Goal: Task Accomplishment & Management: Use online tool/utility

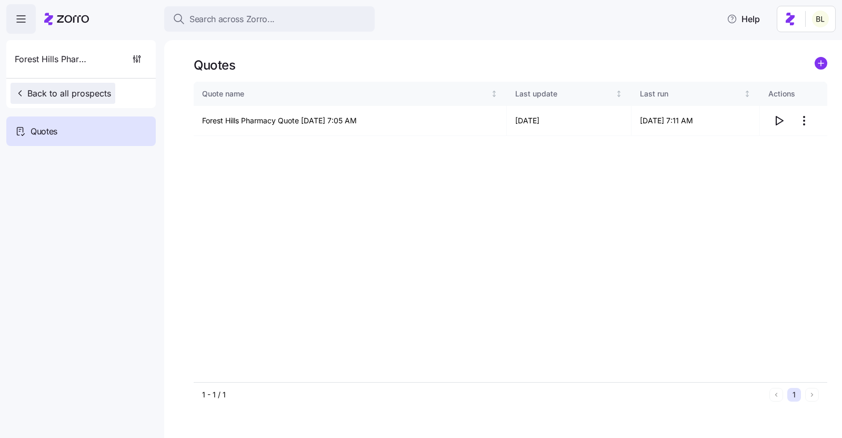
click at [83, 87] on span "Back to all prospects" at bounding box center [63, 93] width 96 height 13
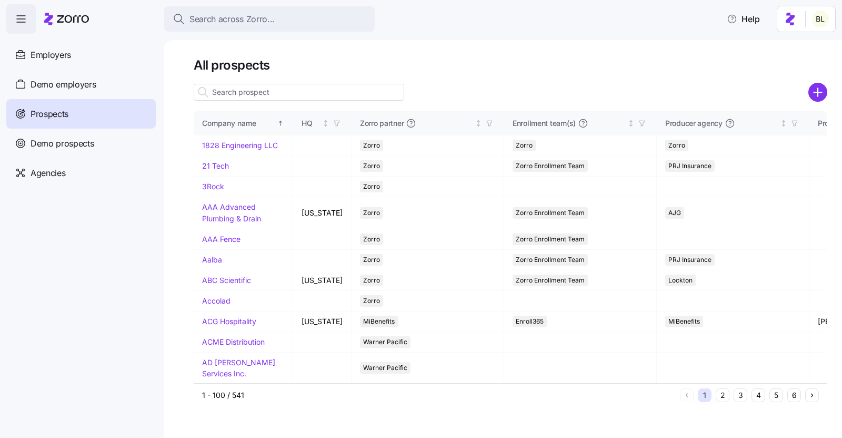
click at [271, 96] on input at bounding box center [299, 92] width 211 height 17
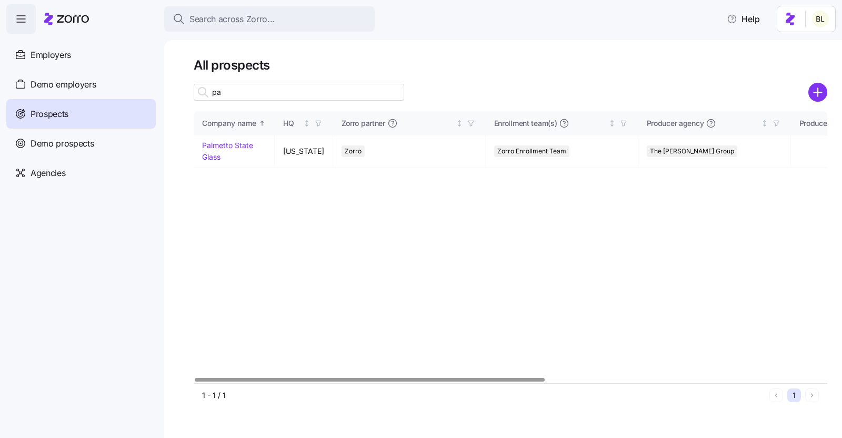
type input "p"
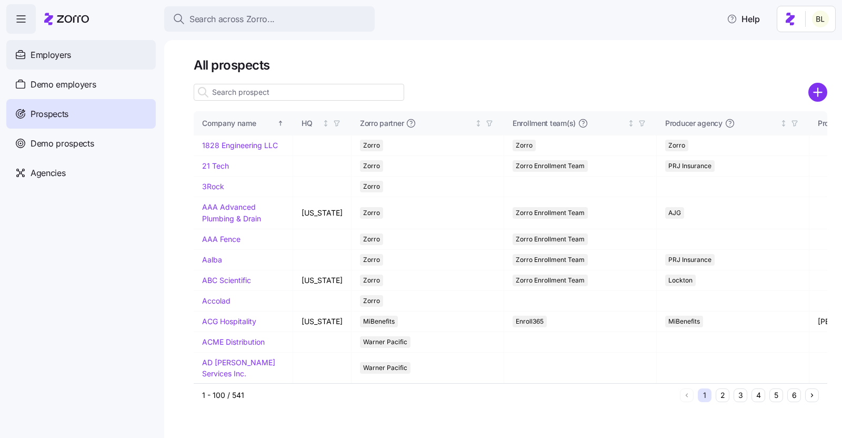
click at [68, 59] on span "Employers" at bounding box center [51, 54] width 41 height 13
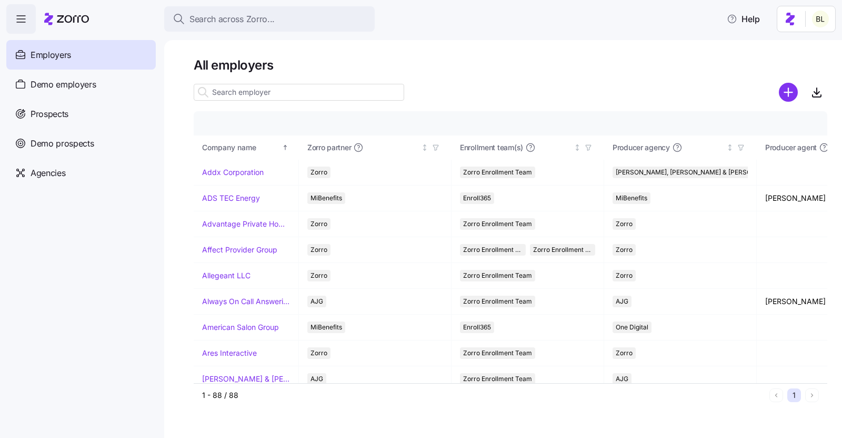
click at [244, 97] on input at bounding box center [299, 92] width 211 height 17
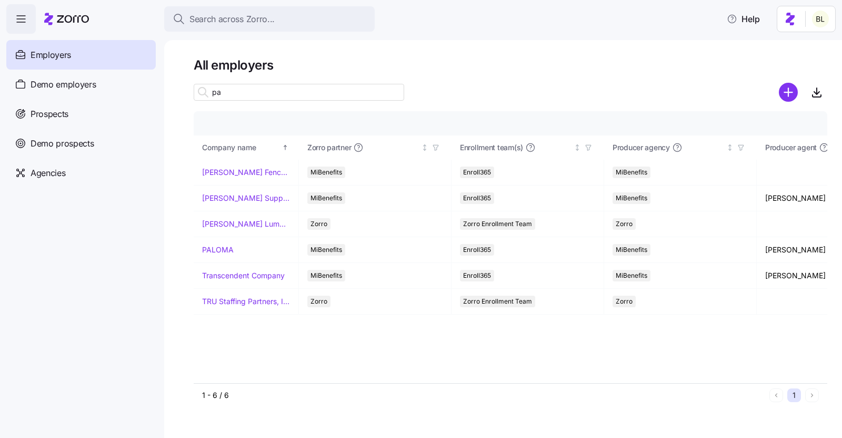
type input "p"
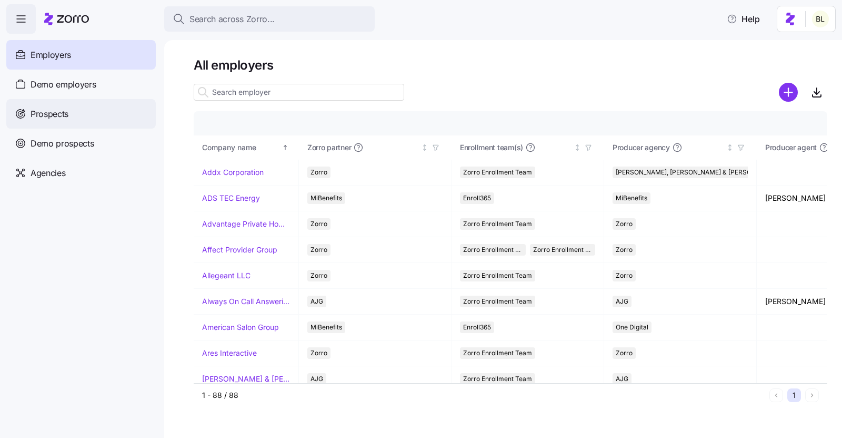
click at [62, 114] on span "Prospects" at bounding box center [50, 113] width 38 height 13
click at [266, 95] on input at bounding box center [299, 92] width 211 height 17
click at [71, 114] on div "Prospects" at bounding box center [81, 113] width 150 height 29
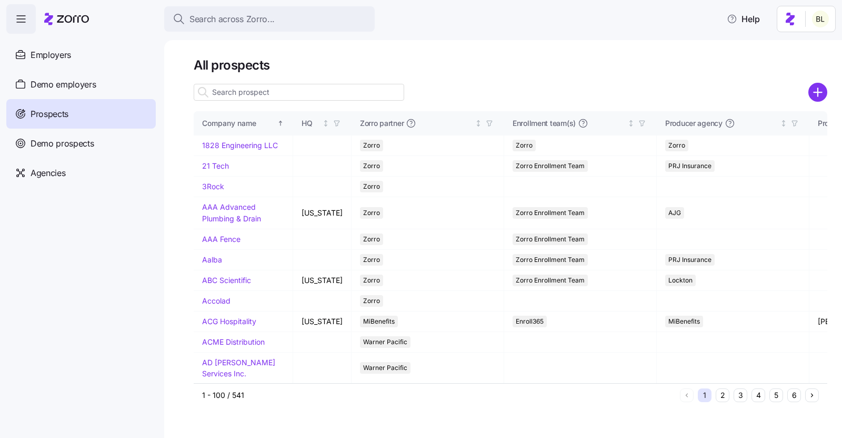
click at [236, 94] on input at bounding box center [299, 92] width 211 height 17
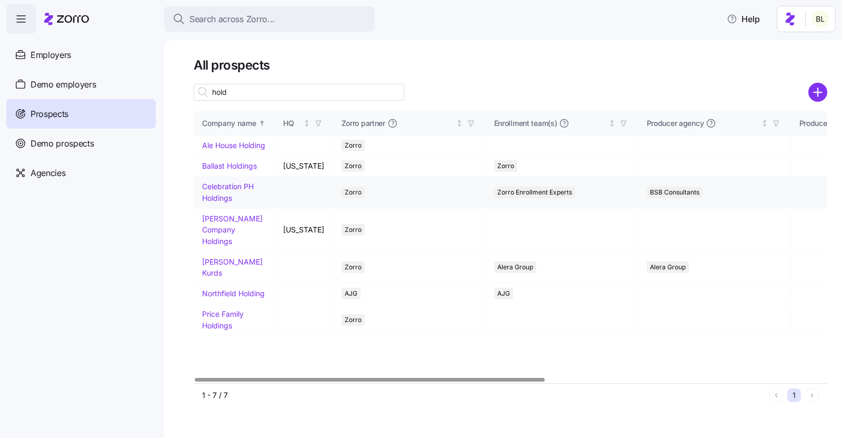
type input "hold"
click at [232, 197] on link "Celebration PH Holdings" at bounding box center [228, 192] width 52 height 21
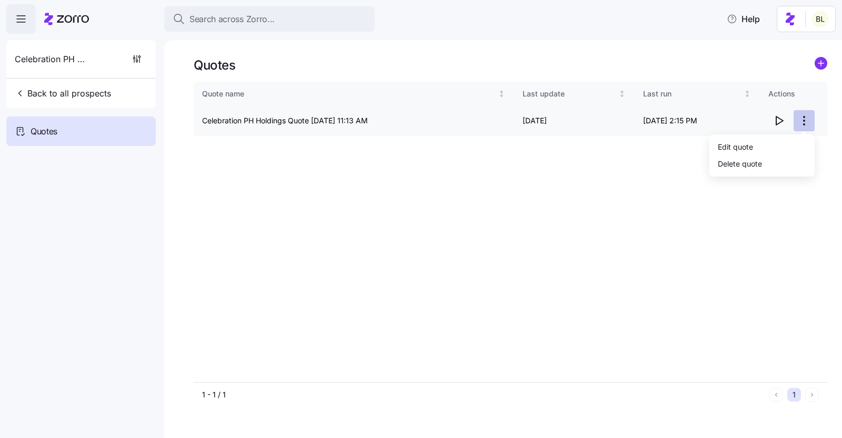
click at [809, 120] on html "Search across Zorro... Help Celebration PH Holdings Back to all prospects Quote…" at bounding box center [421, 215] width 842 height 431
click at [793, 141] on div "Edit quote" at bounding box center [762, 146] width 97 height 17
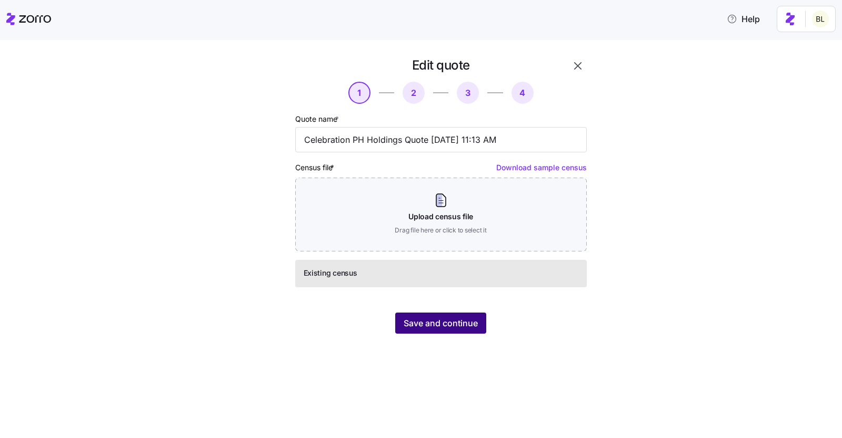
click at [461, 325] on span "Save and continue" at bounding box center [441, 322] width 74 height 13
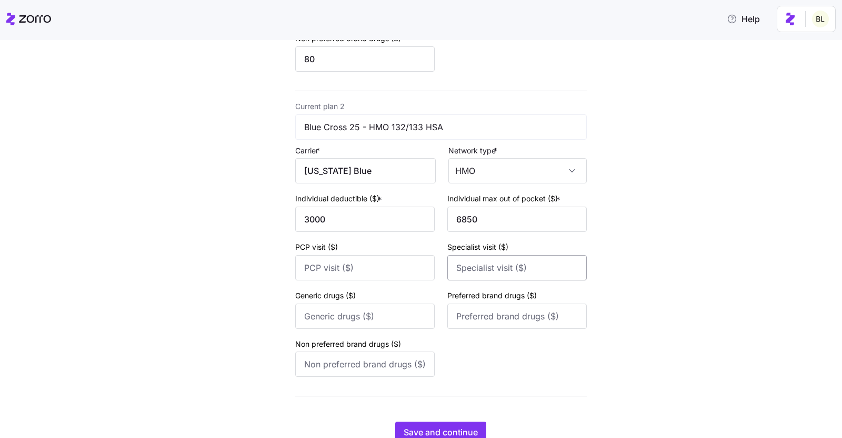
scroll to position [382, 0]
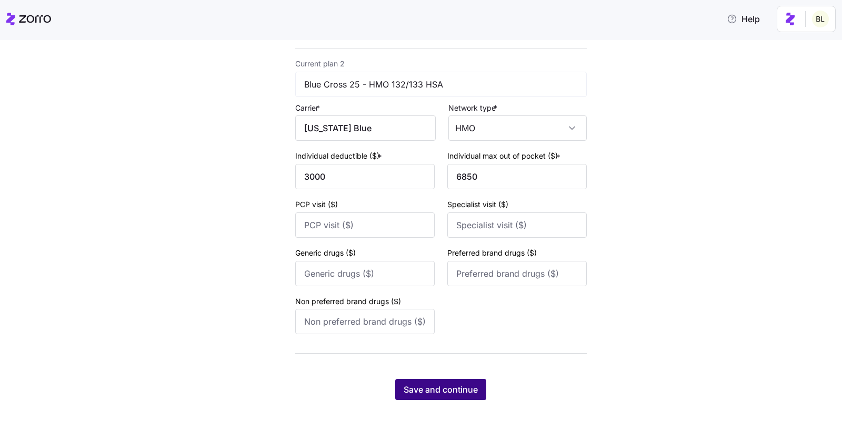
click at [455, 382] on button "Save and continue" at bounding box center [440, 389] width 91 height 21
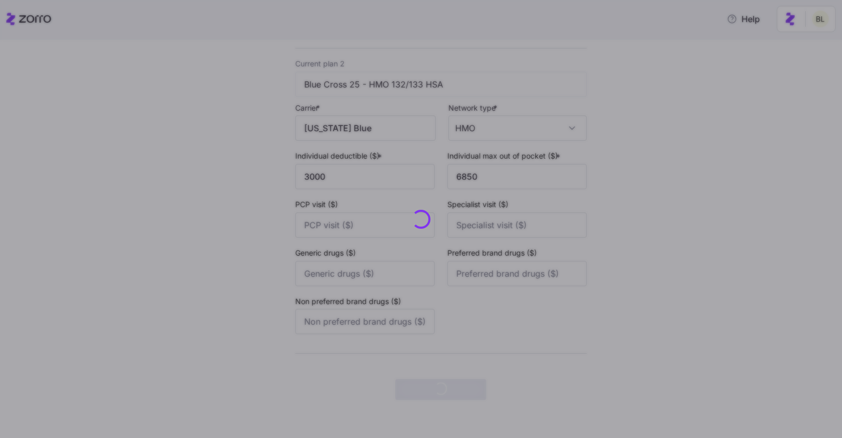
scroll to position [0, 0]
